Goal: Information Seeking & Learning: Learn about a topic

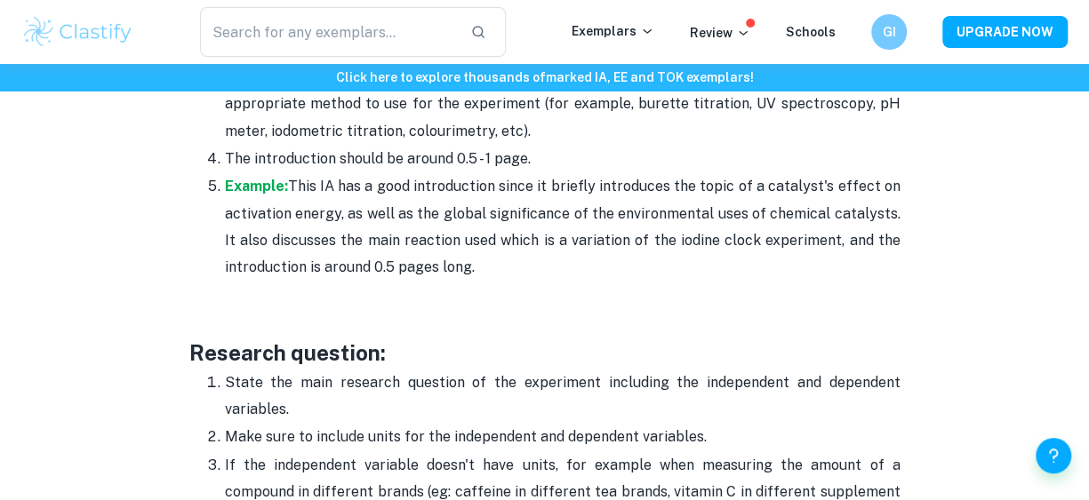
scroll to position [1336, 0]
click at [268, 183] on strong "Example:" at bounding box center [256, 187] width 63 height 17
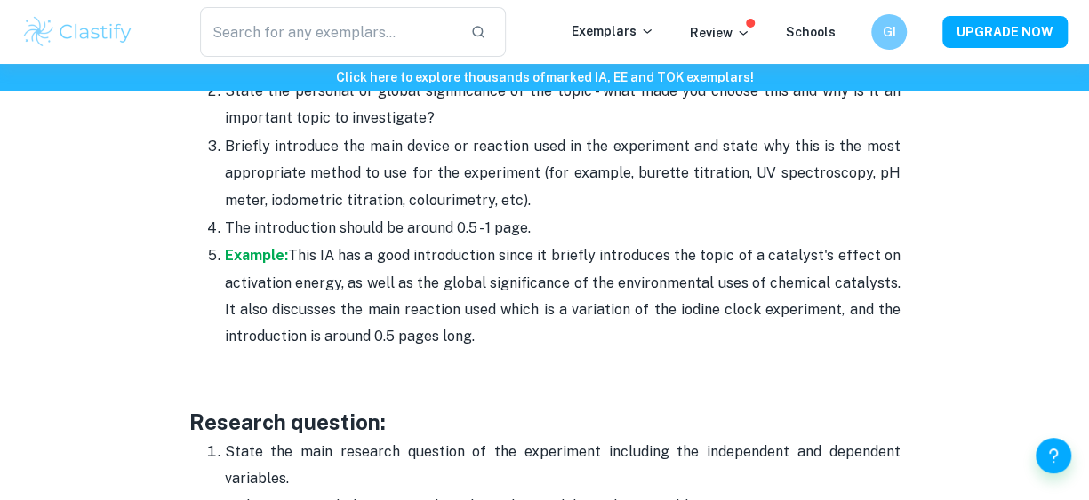
scroll to position [1258, 0]
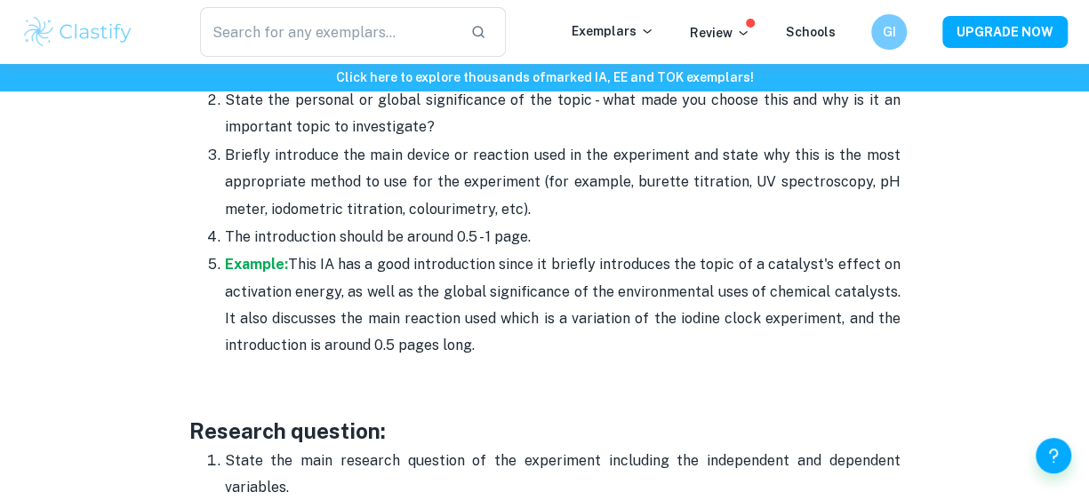
click at [438, 358] on p "Example: This IA has a good introduction since it briefly introduces the topic …" at bounding box center [562, 306] width 675 height 108
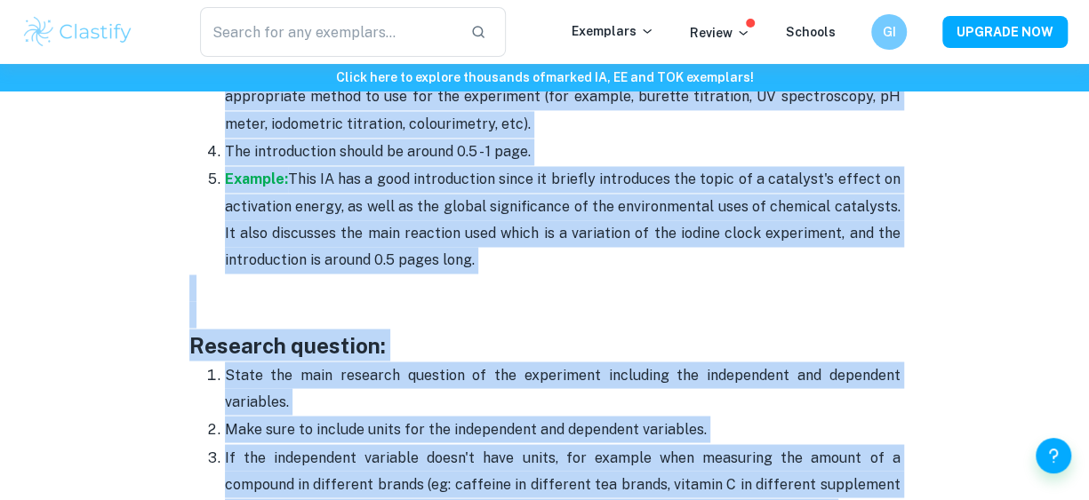
scroll to position [1811, 0]
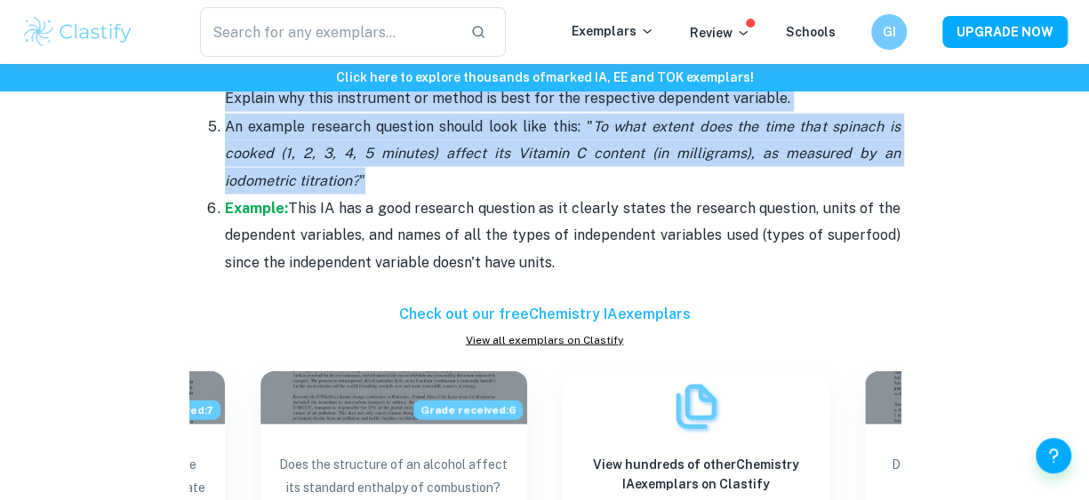
drag, startPoint x: 180, startPoint y: 308, endPoint x: 588, endPoint y: 260, distance: 410.9
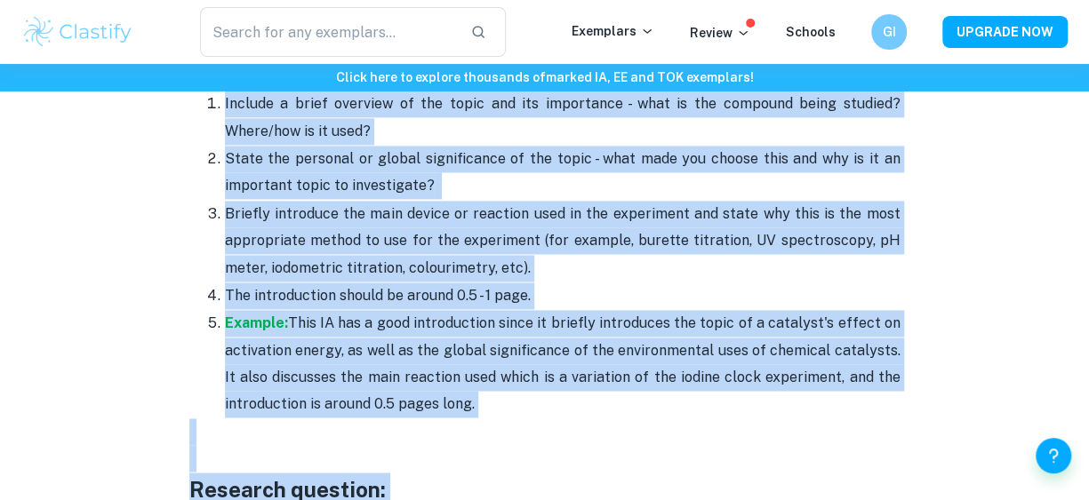
scroll to position [1191, 0]
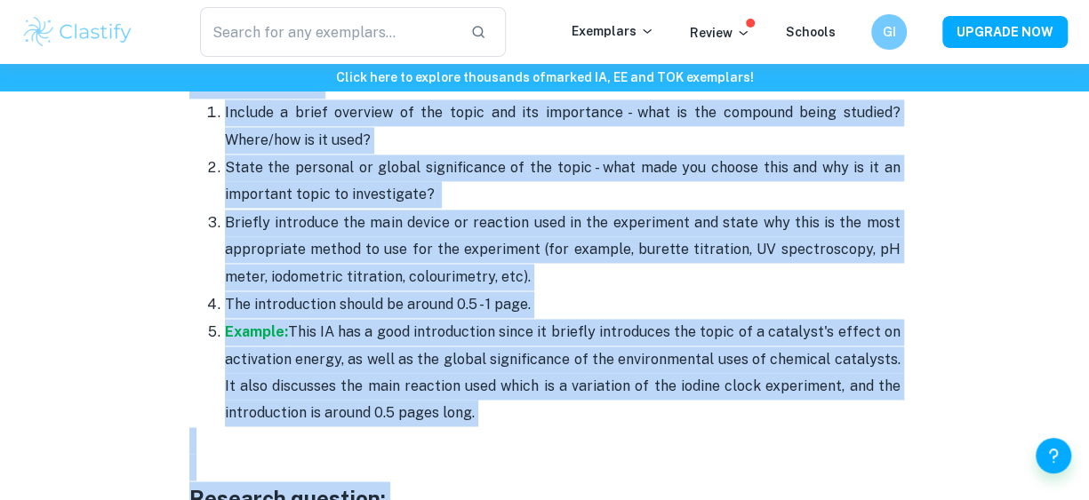
click at [481, 419] on p "Example: This IA has a good introduction since it briefly introduces the topic …" at bounding box center [562, 373] width 675 height 108
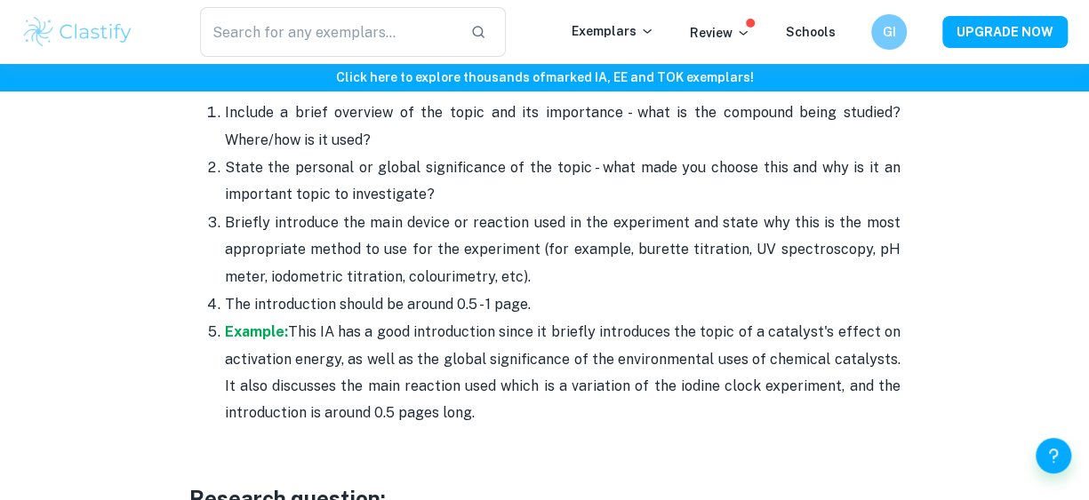
drag, startPoint x: 481, startPoint y: 419, endPoint x: 191, endPoint y: 86, distance: 441.0
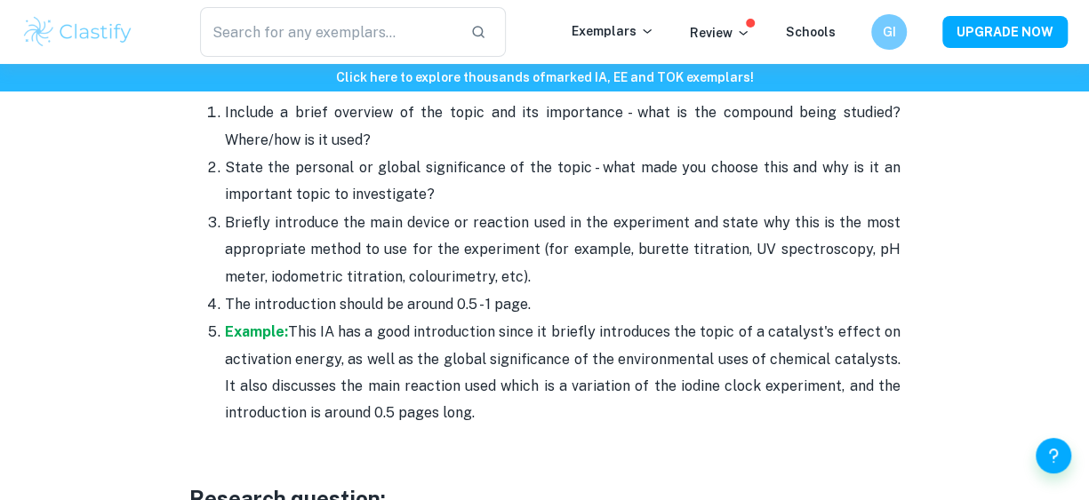
scroll to position [1022, 0]
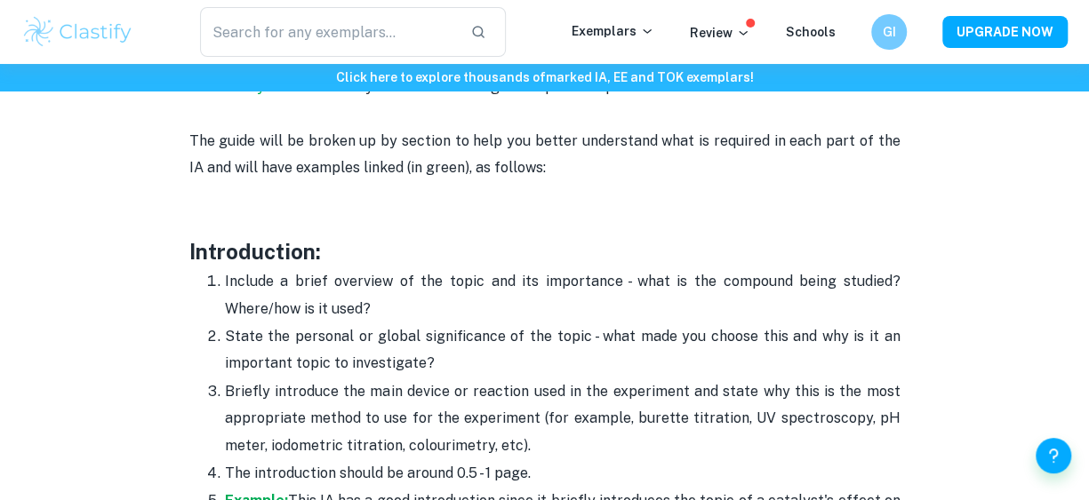
click at [250, 243] on h3 "Introduction:" at bounding box center [544, 252] width 711 height 32
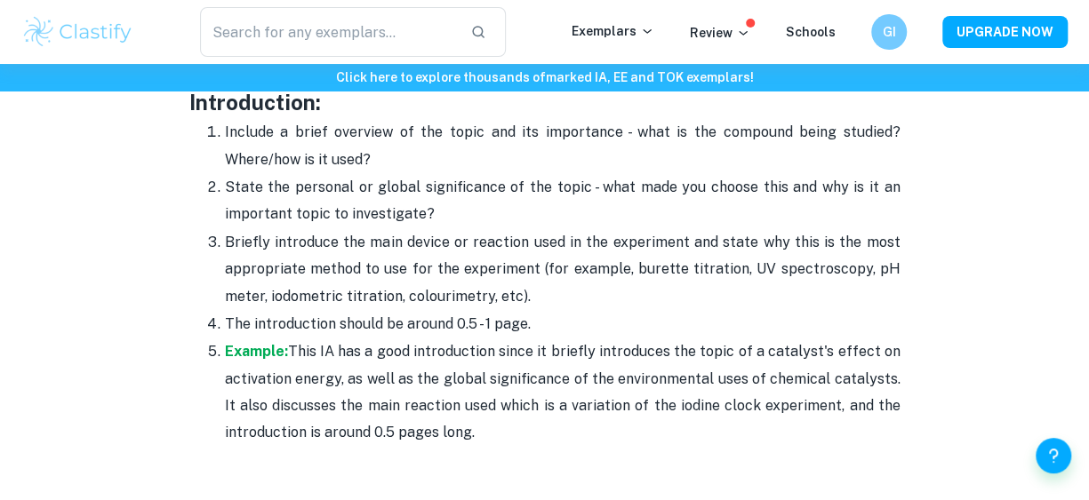
scroll to position [1166, 0]
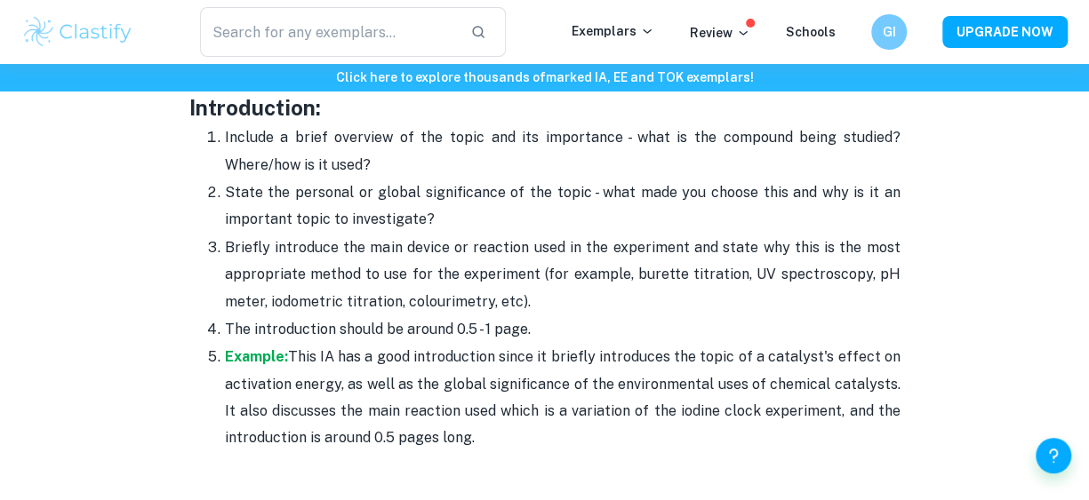
drag, startPoint x: 475, startPoint y: 440, endPoint x: 168, endPoint y: 107, distance: 453.5
copy div "Introduction: Include a brief overview of the topic and its importance - what i…"
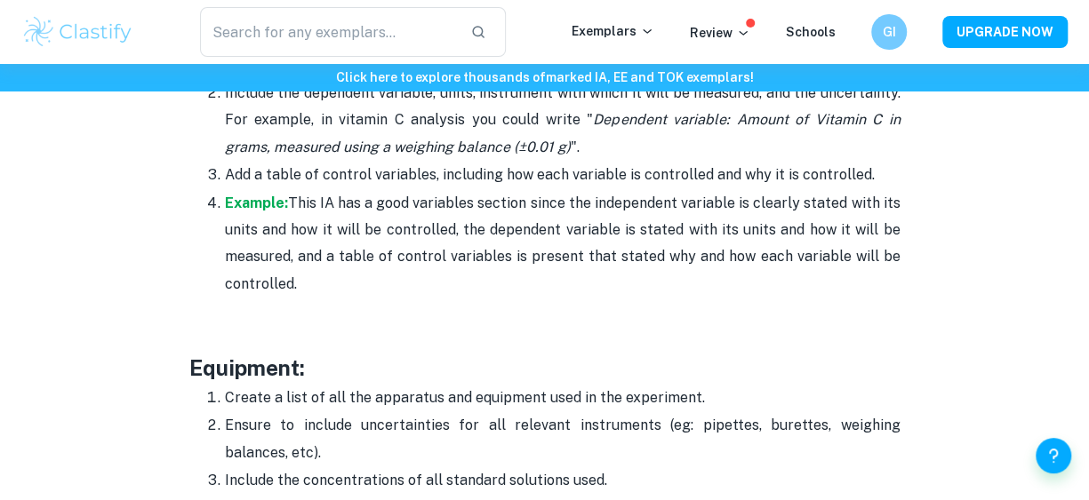
scroll to position [3137, 0]
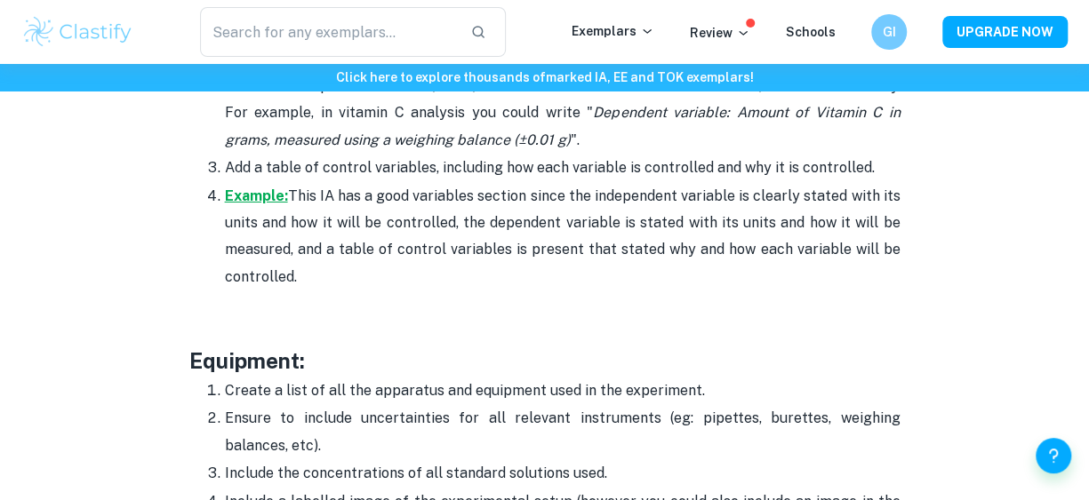
click at [235, 204] on strong "Example:" at bounding box center [256, 196] width 63 height 17
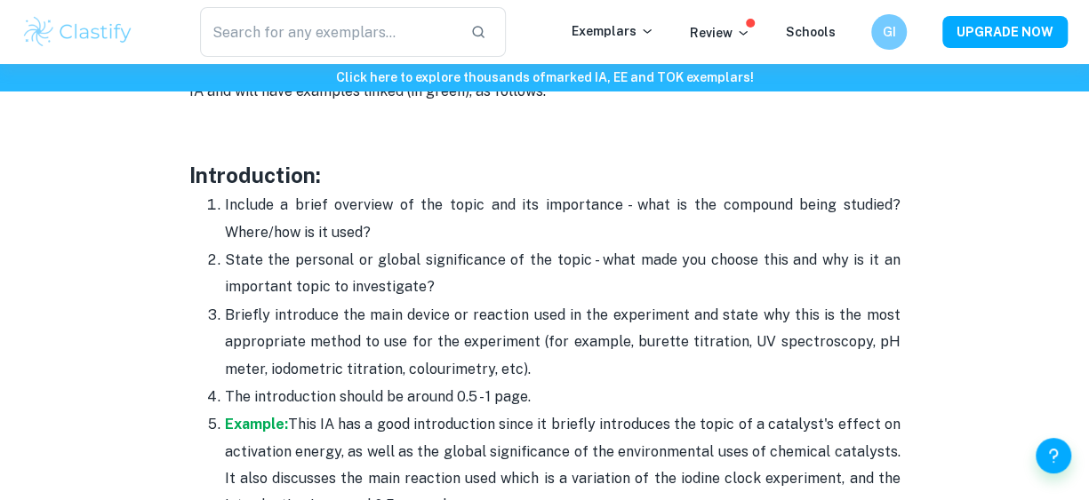
scroll to position [1097, 0]
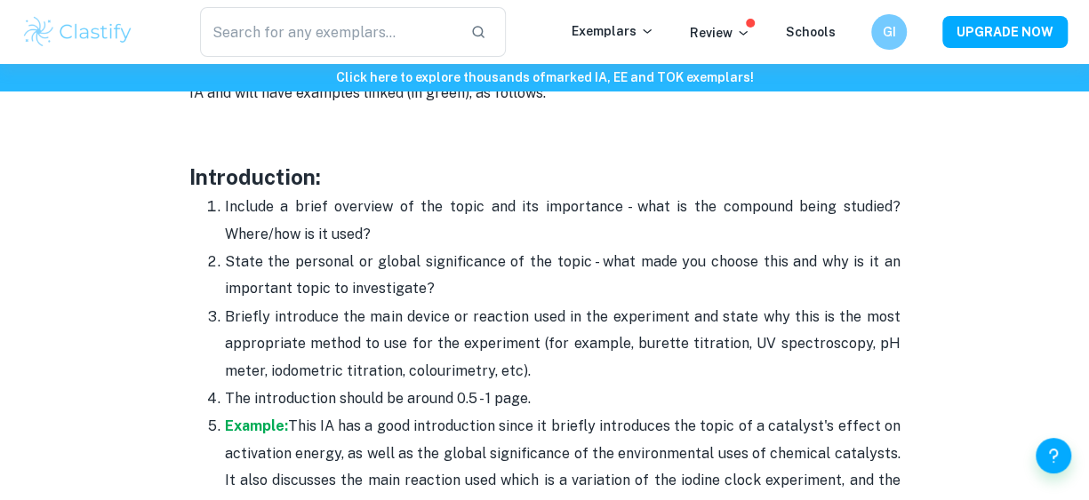
click at [530, 332] on p "Briefly introduce the main device or reaction used in the experiment and state …" at bounding box center [562, 344] width 675 height 81
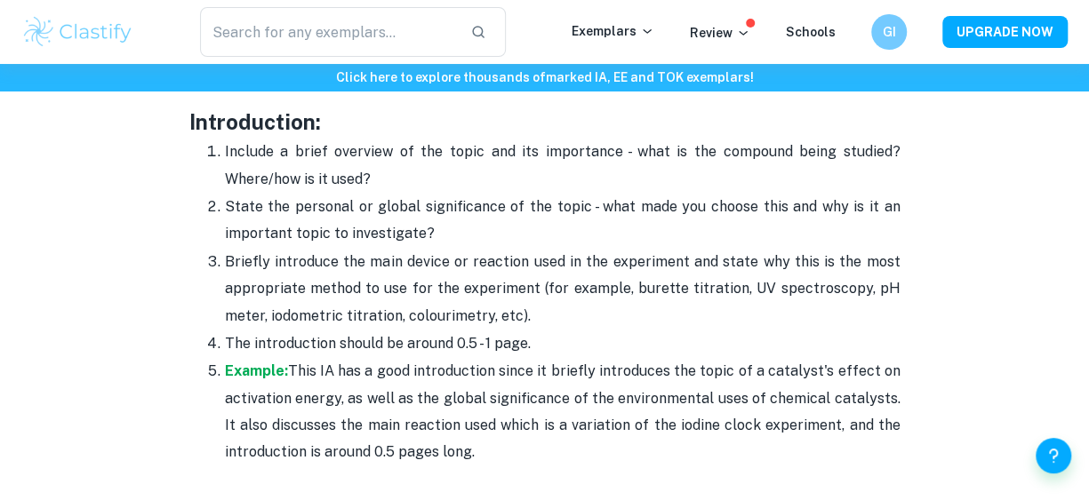
scroll to position [1152, 0]
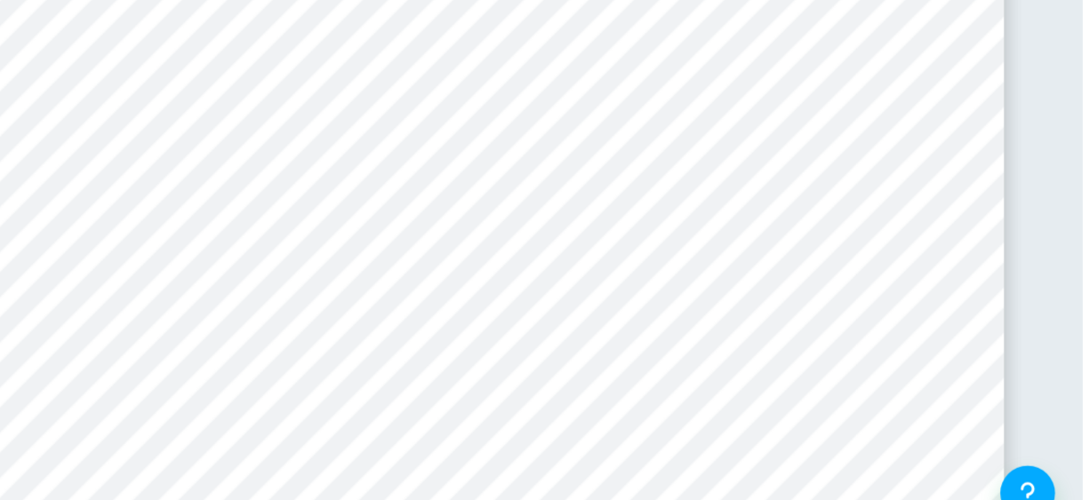
scroll to position [3304, 0]
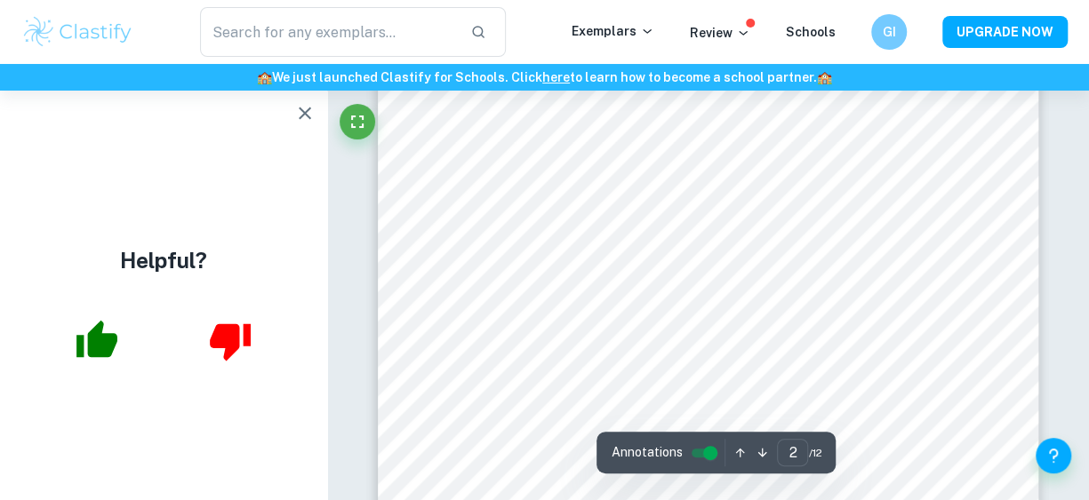
type input "1"
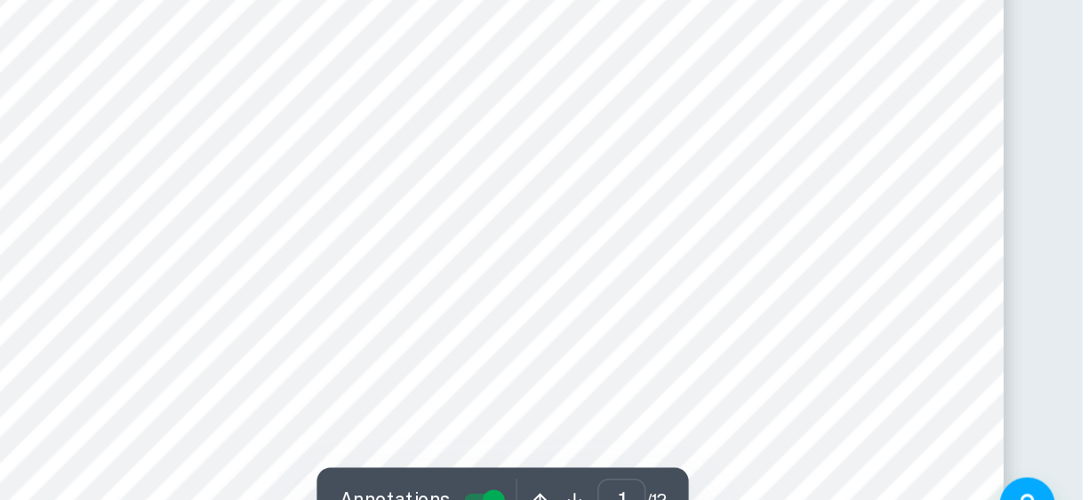
scroll to position [33, 0]
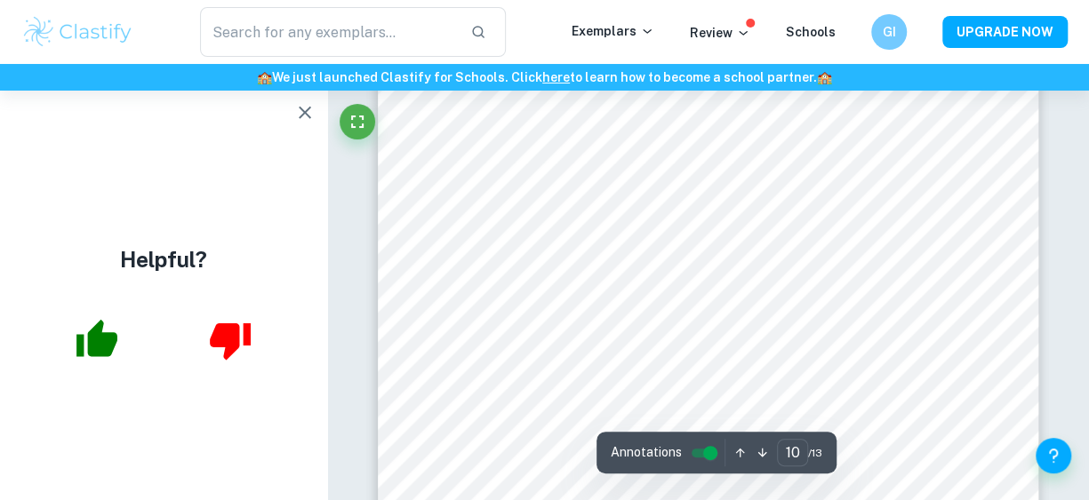
scroll to position [8479, 0]
type input "1"
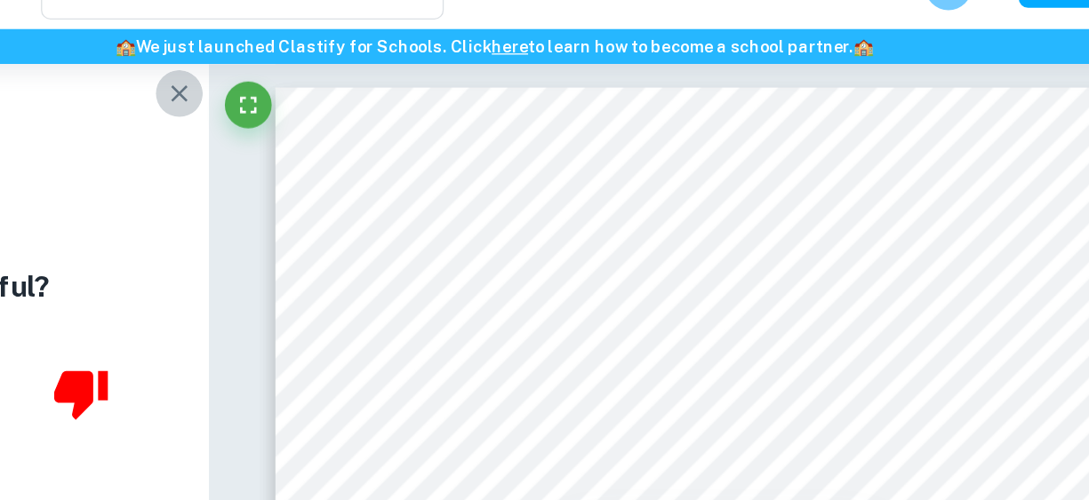
click at [311, 108] on icon "button" at bounding box center [304, 112] width 21 height 21
